Goal: Task Accomplishment & Management: Use online tool/utility

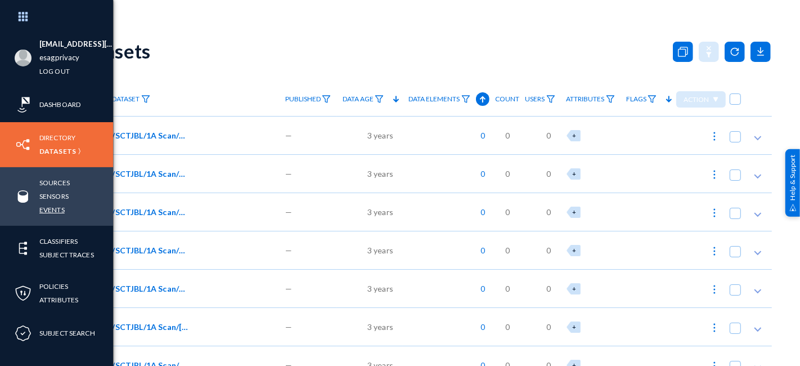
click at [55, 211] on link "Events" at bounding box center [51, 209] width 25 height 13
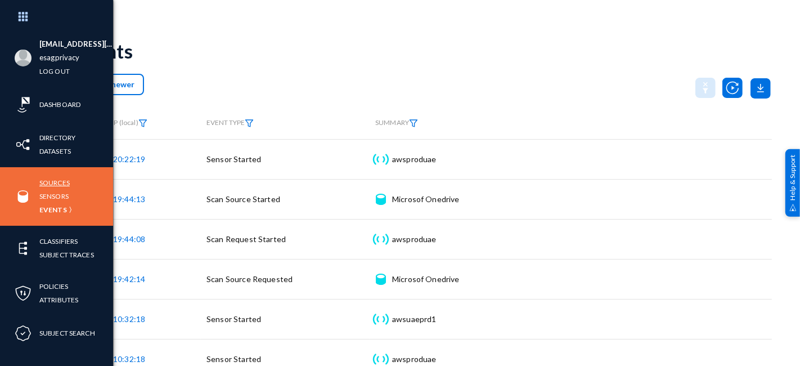
click at [48, 182] on link "Sources" at bounding box center [54, 182] width 30 height 13
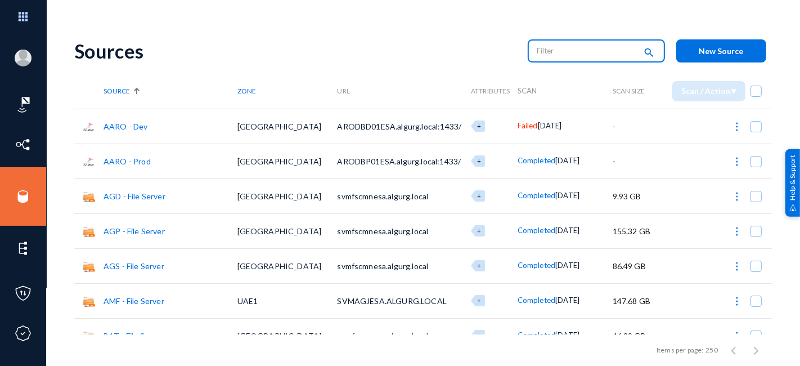
click at [571, 53] on input "text" at bounding box center [586, 50] width 99 height 17
type input "one"
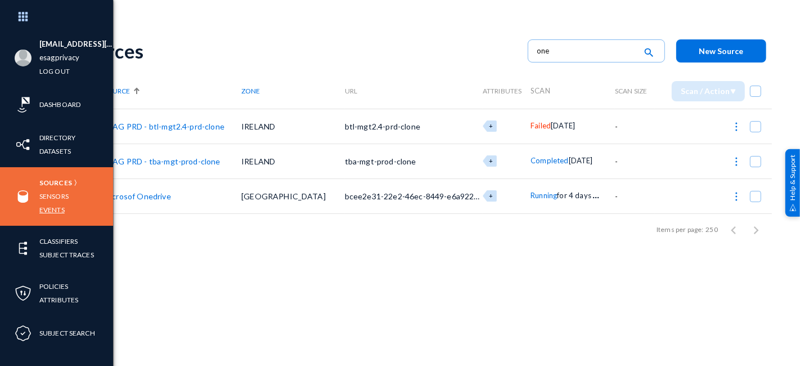
click at [52, 209] on link "Events" at bounding box center [51, 209] width 25 height 13
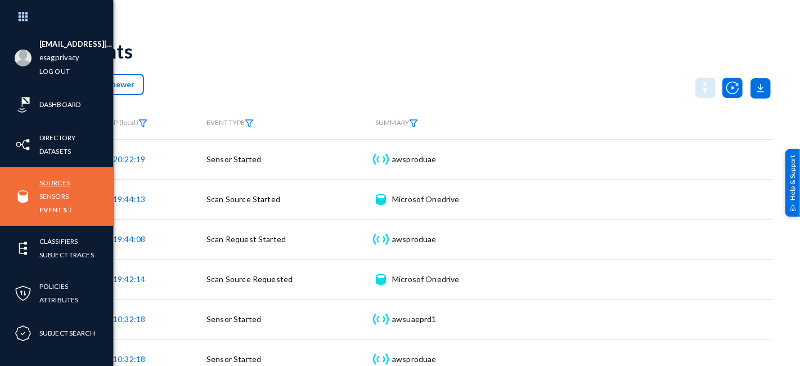
click at [61, 180] on link "Sources" at bounding box center [54, 182] width 30 height 13
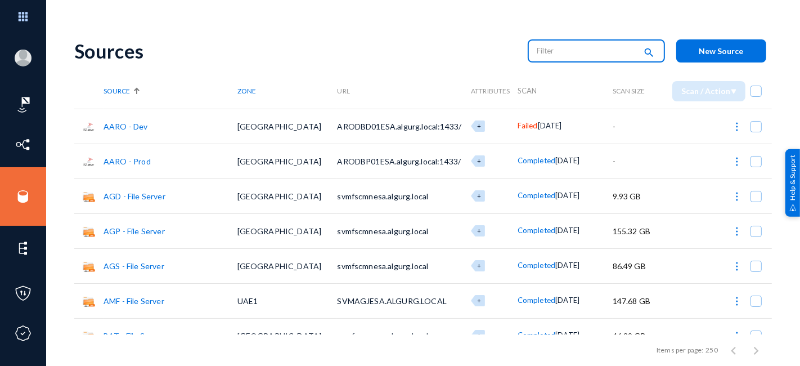
click at [585, 57] on input "text" at bounding box center [586, 50] width 99 height 17
type input "one"
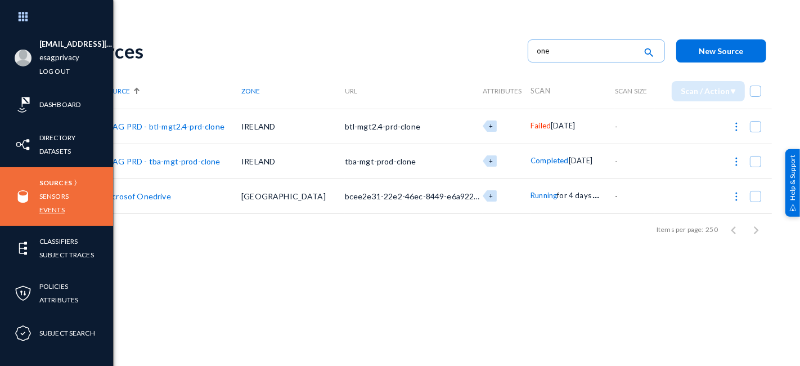
click at [57, 209] on link "Events" at bounding box center [51, 209] width 25 height 13
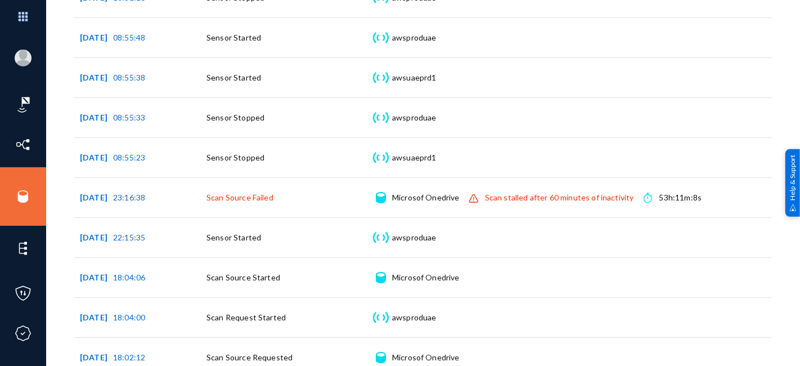
scroll to position [451, 0]
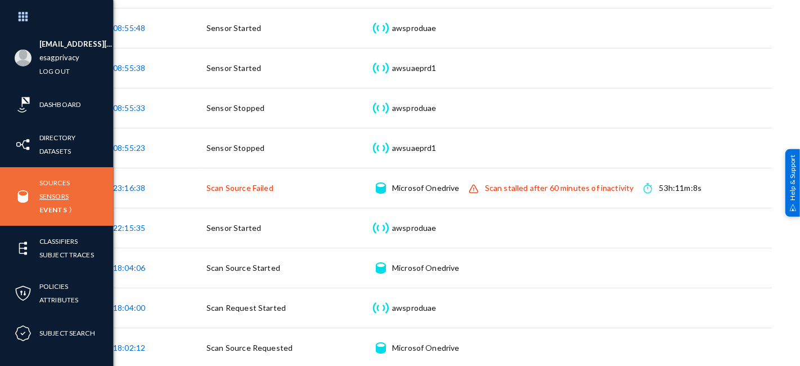
click at [56, 194] on link "Sensors" at bounding box center [53, 196] width 29 height 13
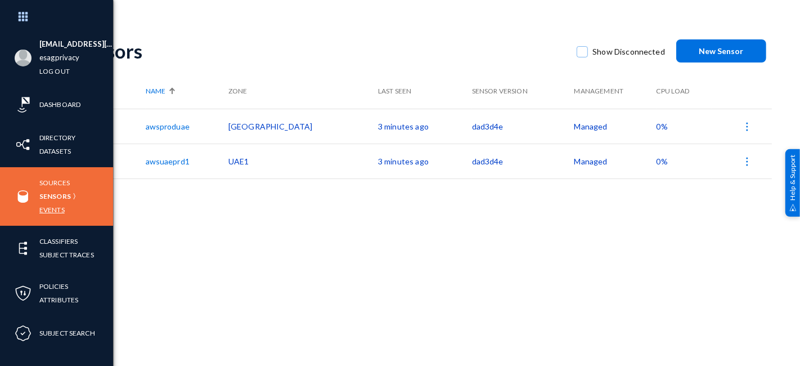
click at [49, 211] on link "Events" at bounding box center [51, 209] width 25 height 13
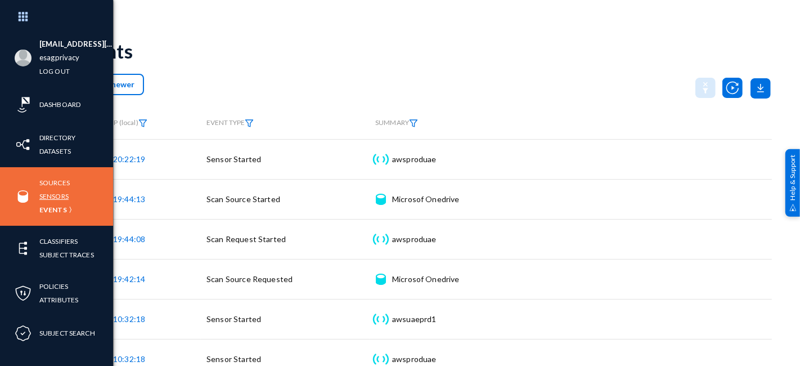
click at [53, 197] on link "Sensors" at bounding box center [53, 196] width 29 height 13
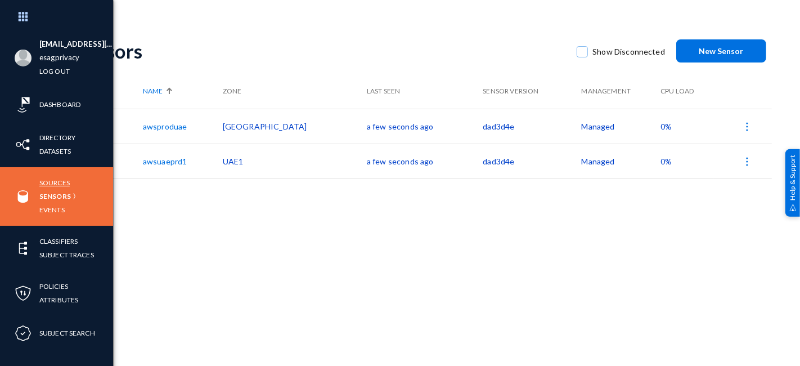
click at [50, 179] on link "Sources" at bounding box center [54, 182] width 30 height 13
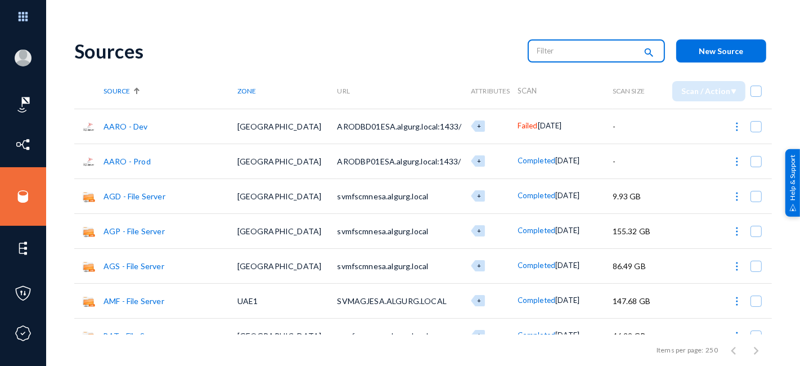
click at [537, 50] on input "text" at bounding box center [586, 50] width 99 height 17
type input "one"
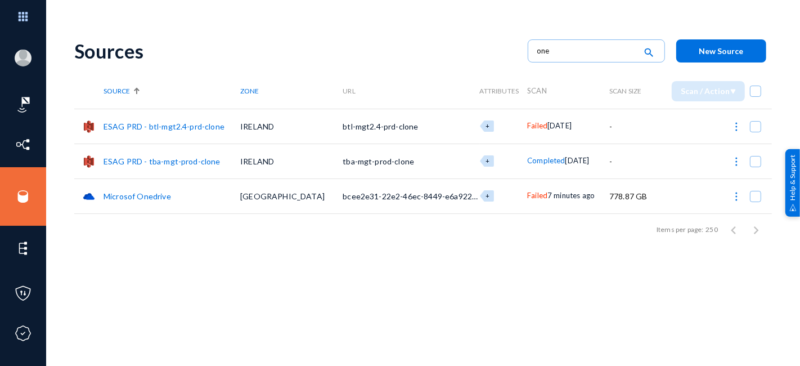
click at [527, 194] on span "Failed" at bounding box center [537, 195] width 20 height 9
click at [513, 229] on div at bounding box center [400, 183] width 800 height 366
click at [752, 195] on span at bounding box center [755, 196] width 11 height 11
click at [755, 201] on input "checkbox" at bounding box center [755, 201] width 1 height 1
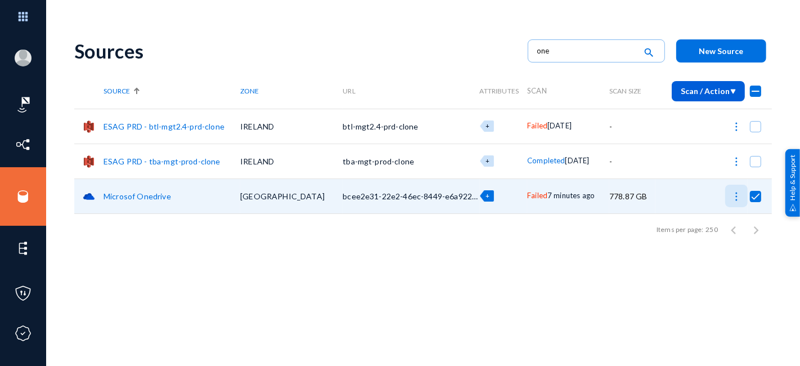
click at [736, 197] on img at bounding box center [736, 196] width 11 height 11
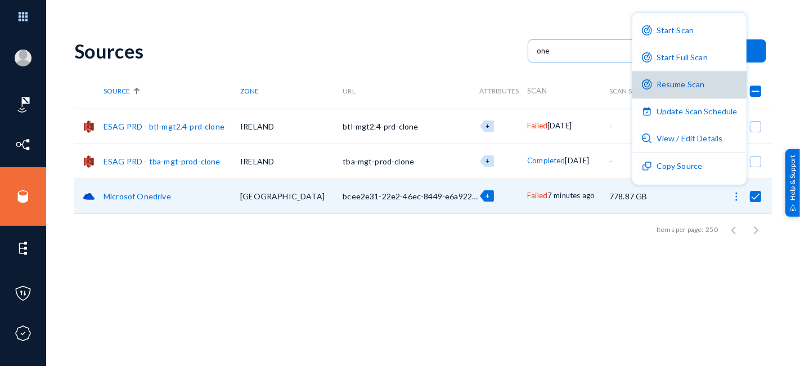
click at [699, 87] on button "Resume Scan" at bounding box center [689, 84] width 114 height 27
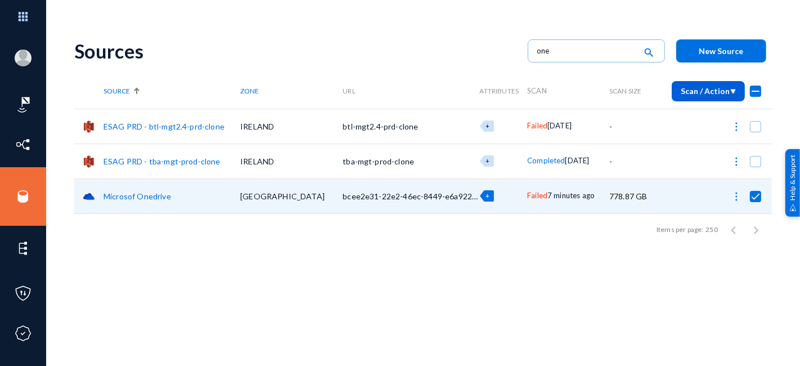
checkbox input "false"
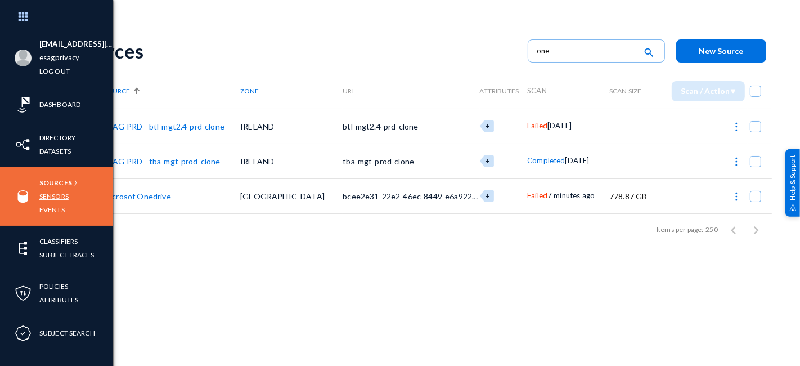
click at [58, 195] on link "Sensors" at bounding box center [53, 196] width 29 height 13
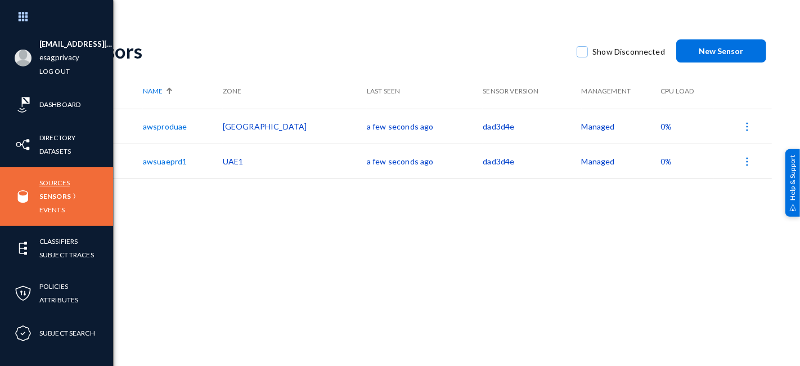
click at [52, 181] on link "Sources" at bounding box center [54, 182] width 30 height 13
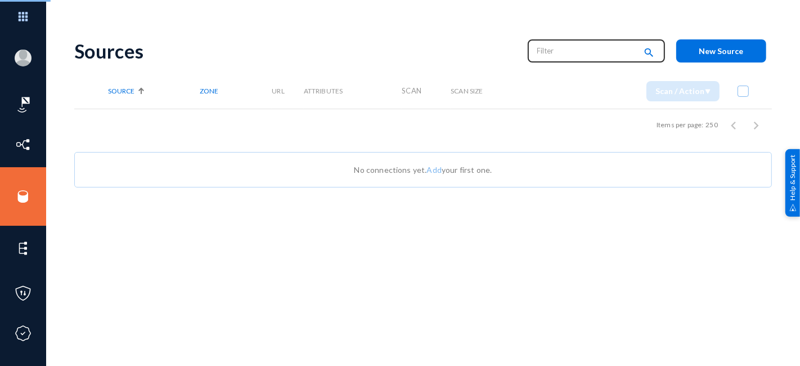
click at [549, 57] on input "text" at bounding box center [586, 50] width 99 height 17
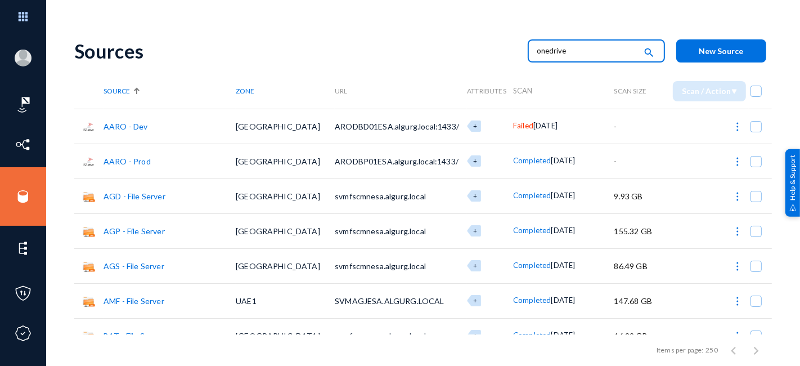
type input "onedrive"
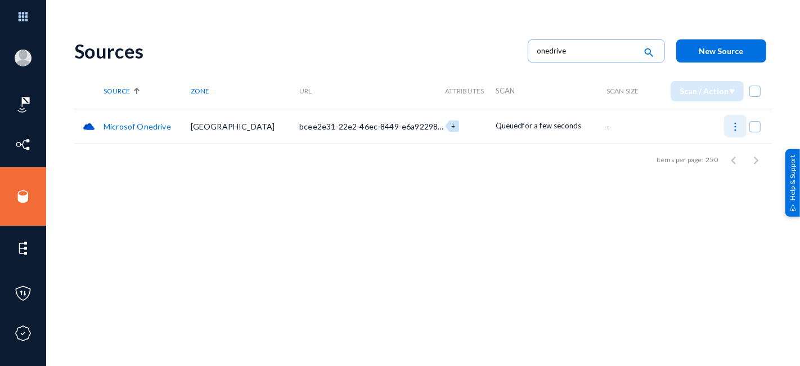
click at [733, 128] on img at bounding box center [735, 126] width 11 height 11
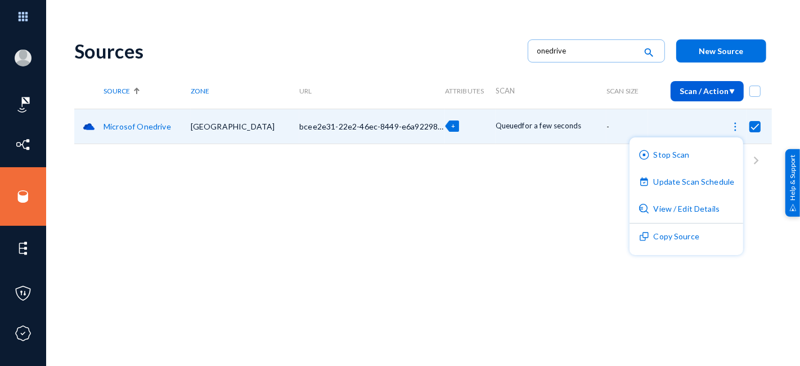
click at [533, 237] on div at bounding box center [400, 183] width 800 height 366
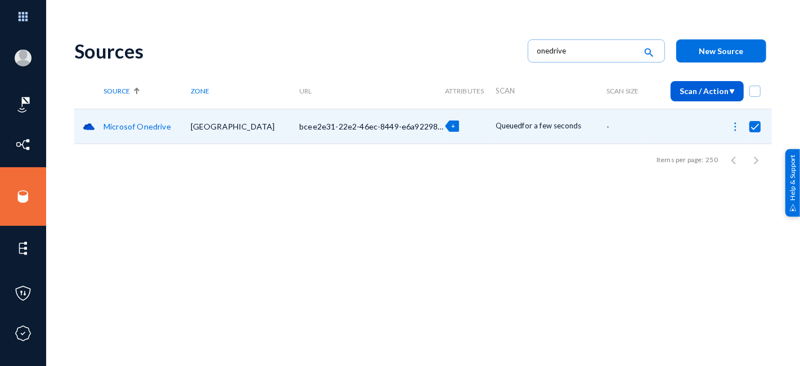
checkbox input "false"
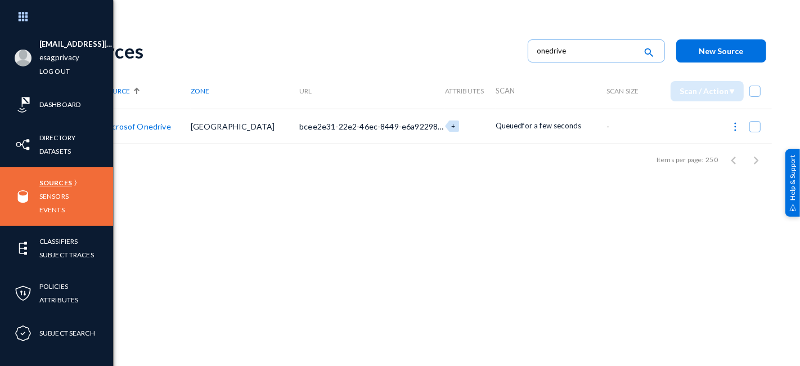
click at [62, 181] on link "Sources" at bounding box center [55, 182] width 33 height 13
click at [52, 209] on link "Events" at bounding box center [51, 209] width 25 height 13
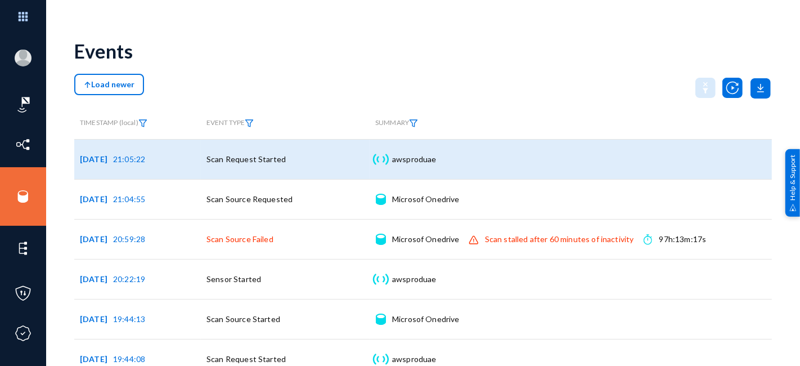
click at [273, 160] on span "Scan Request Started" at bounding box center [245, 159] width 79 height 10
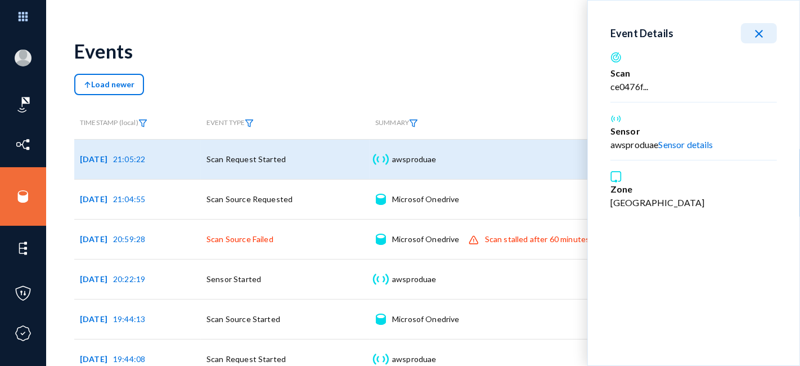
click at [761, 35] on mat-icon "close" at bounding box center [759, 34] width 14 height 14
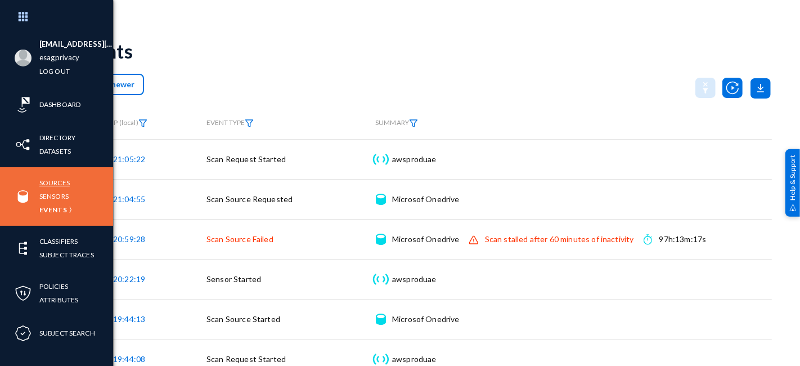
click at [52, 186] on link "Sources" at bounding box center [54, 182] width 30 height 13
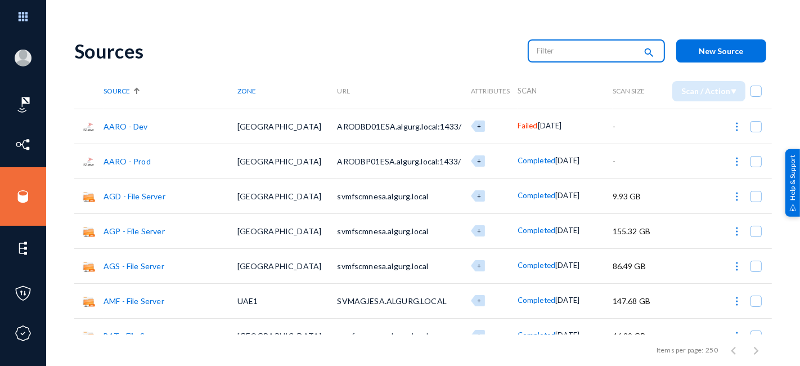
click at [568, 52] on input "text" at bounding box center [586, 50] width 99 height 17
type input "one"
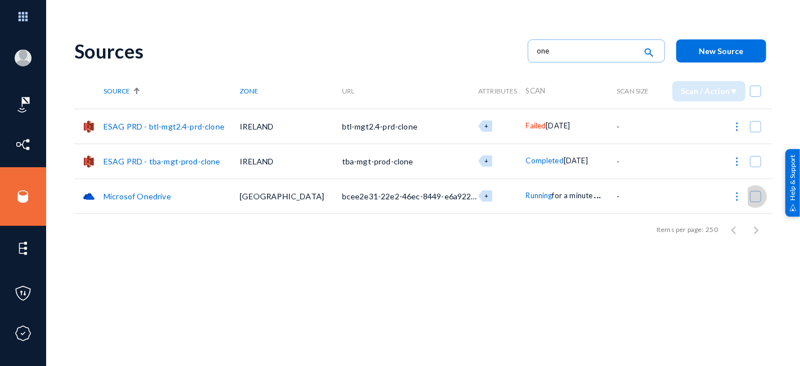
click at [758, 196] on span at bounding box center [755, 196] width 11 height 11
click at [756, 201] on input "checkbox" at bounding box center [755, 201] width 1 height 1
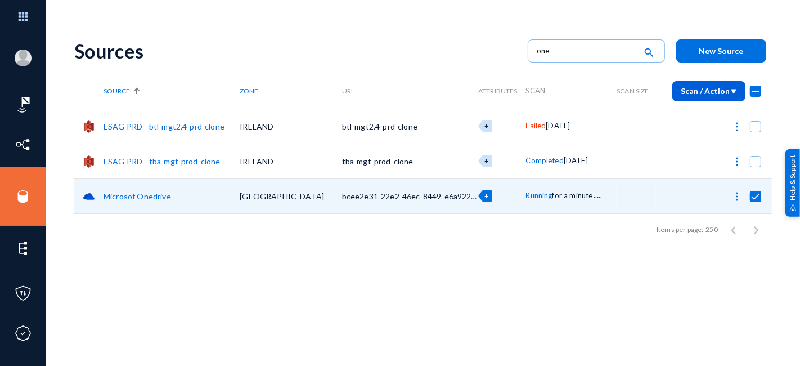
click at [735, 198] on img at bounding box center [736, 196] width 11 height 11
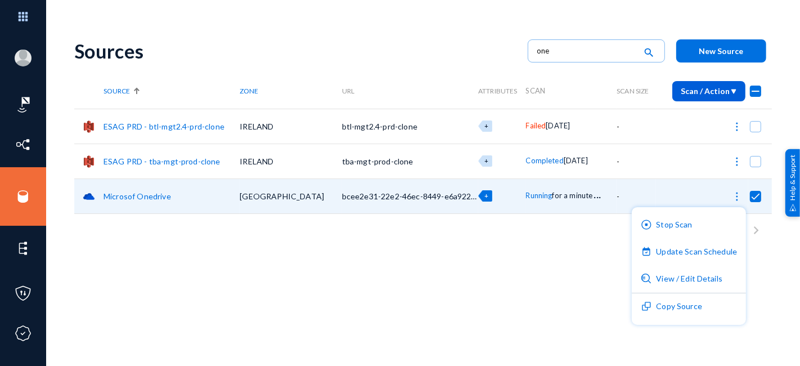
click at [570, 246] on div at bounding box center [400, 183] width 800 height 366
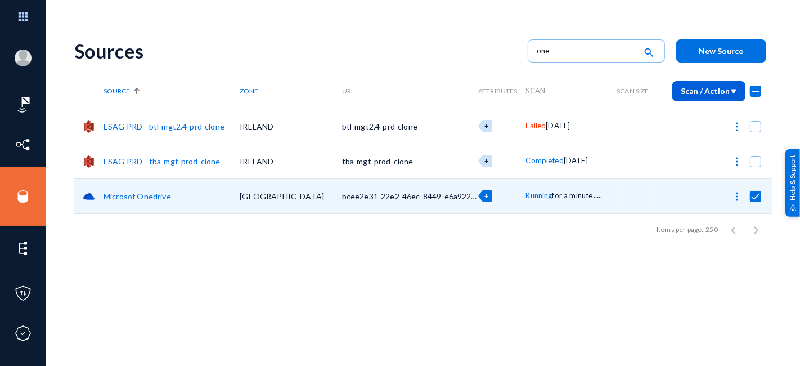
checkbox input "false"
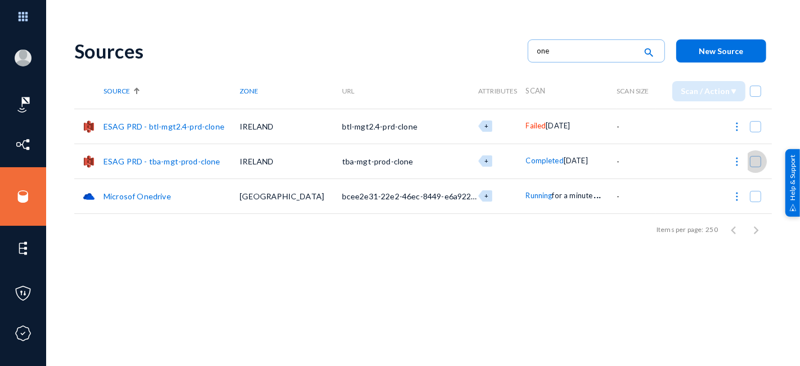
click at [751, 159] on span at bounding box center [755, 161] width 11 height 11
click at [755, 167] on input "checkbox" at bounding box center [755, 167] width 1 height 1
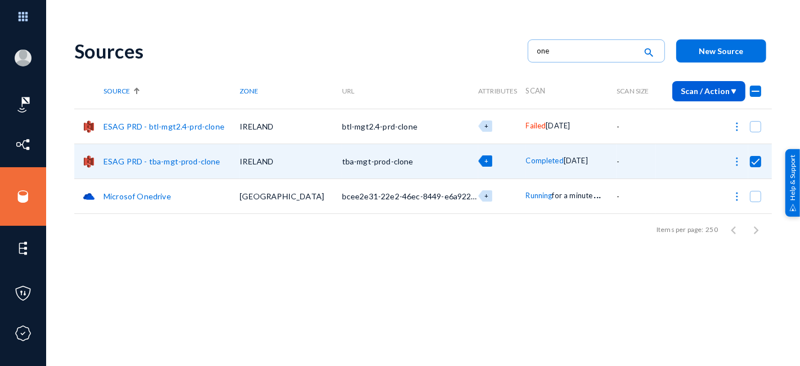
click at [736, 164] on img at bounding box center [736, 161] width 11 height 11
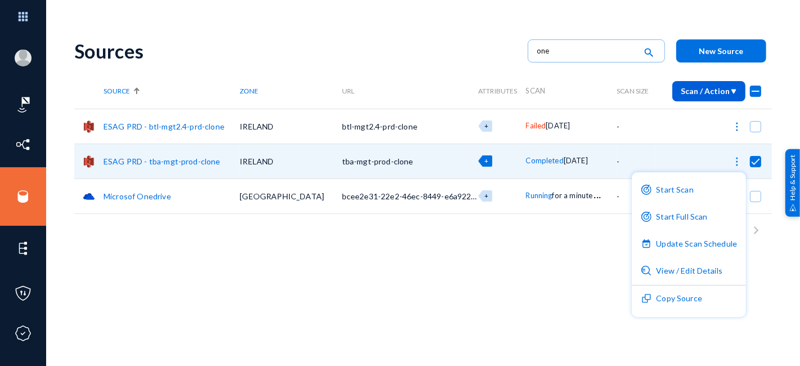
click at [577, 252] on div at bounding box center [400, 183] width 800 height 366
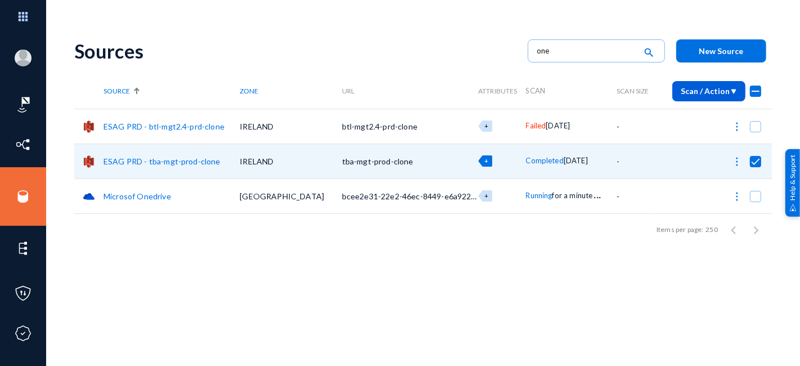
checkbox input "false"
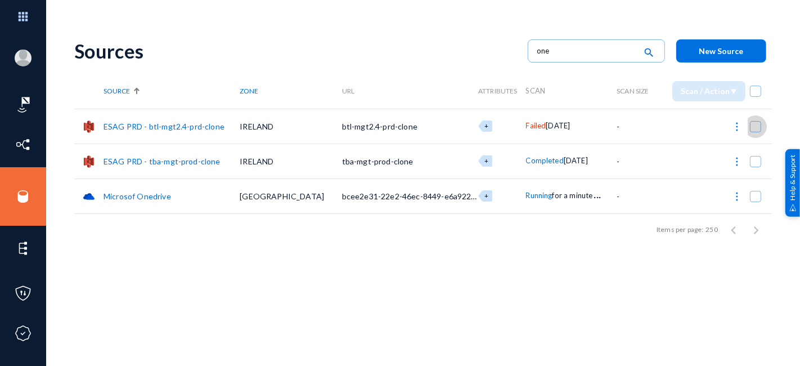
click at [750, 125] on span at bounding box center [755, 126] width 11 height 11
click at [755, 132] on input "checkbox" at bounding box center [755, 132] width 1 height 1
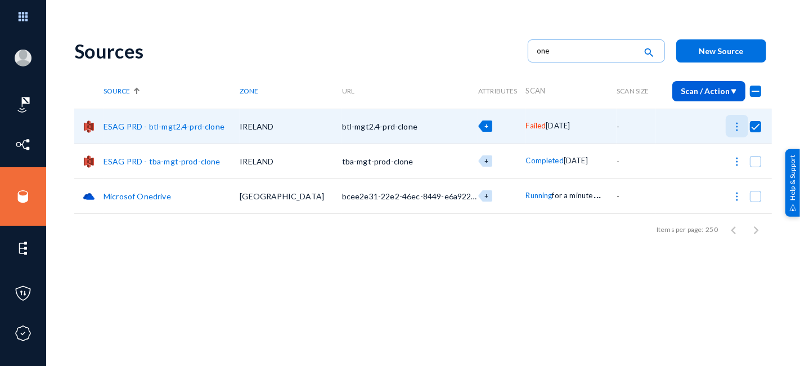
click at [734, 128] on img at bounding box center [736, 126] width 11 height 11
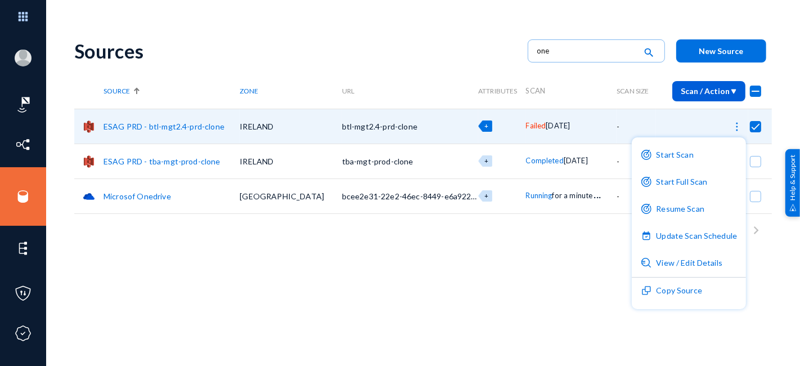
click at [539, 250] on div at bounding box center [400, 183] width 800 height 366
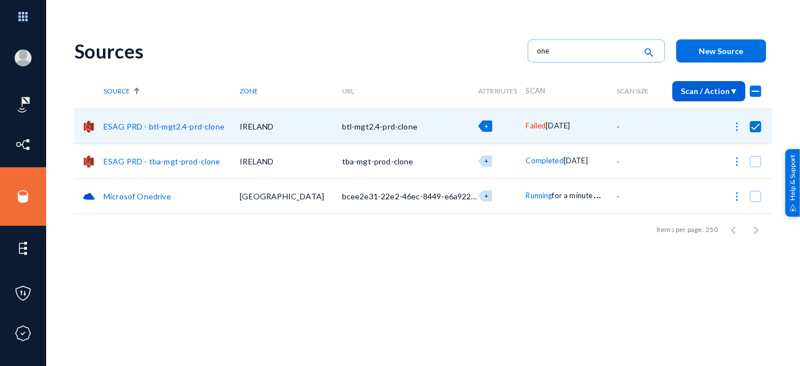
checkbox input "false"
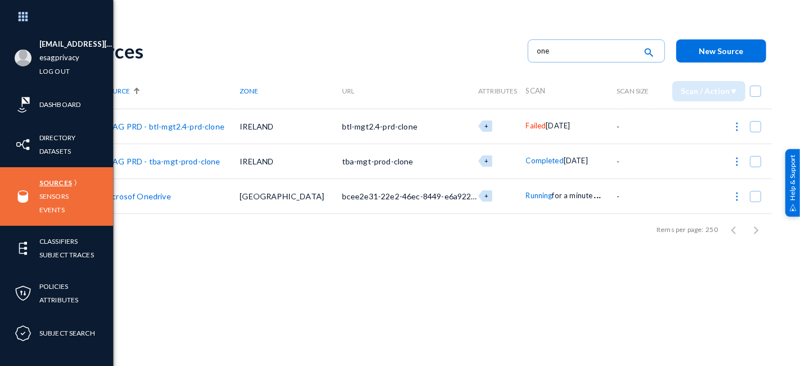
click at [57, 181] on link "Sources" at bounding box center [55, 182] width 33 height 13
